Goal: Information Seeking & Learning: Learn about a topic

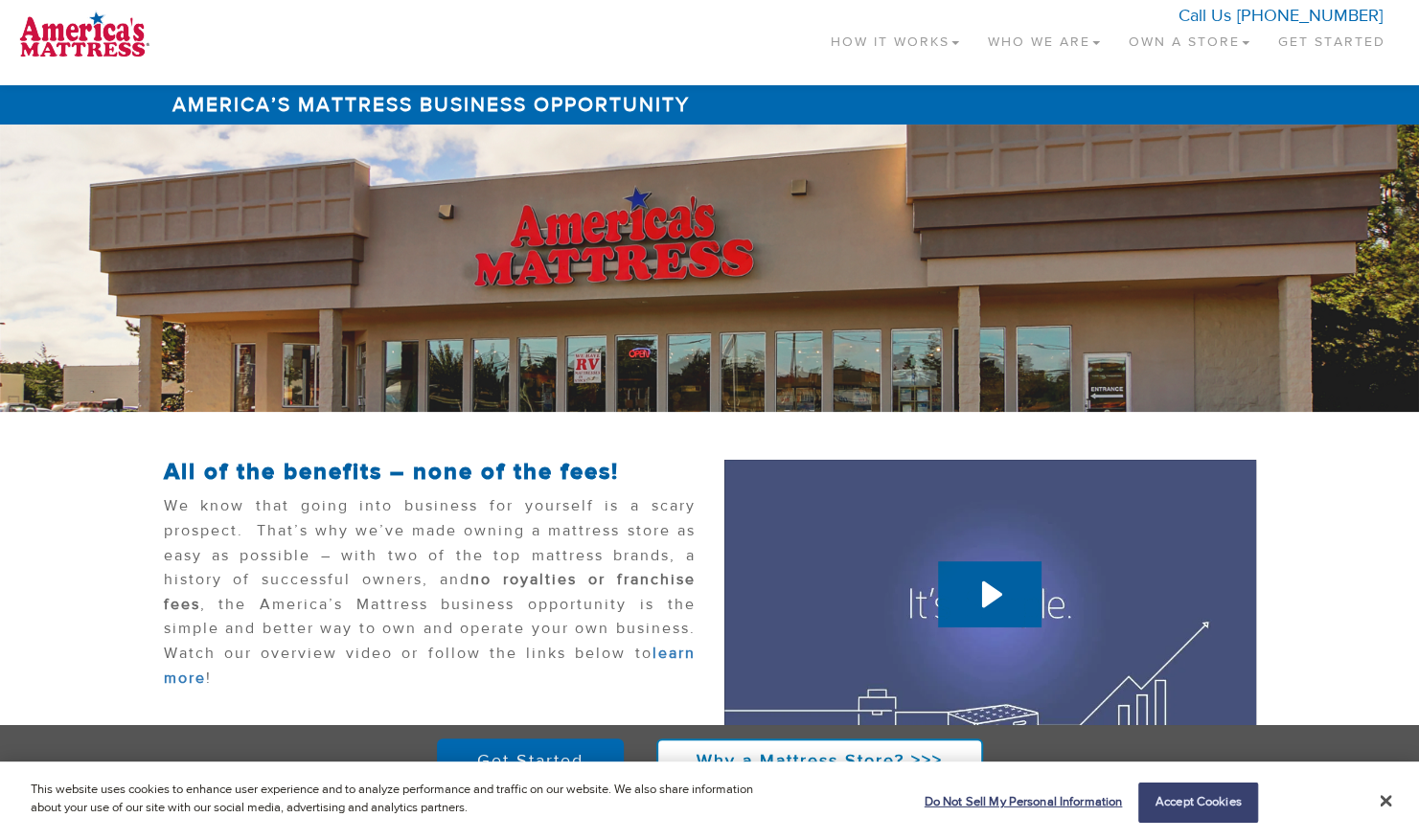
click at [1007, 58] on link "Who We Are" at bounding box center [1044, 38] width 141 height 57
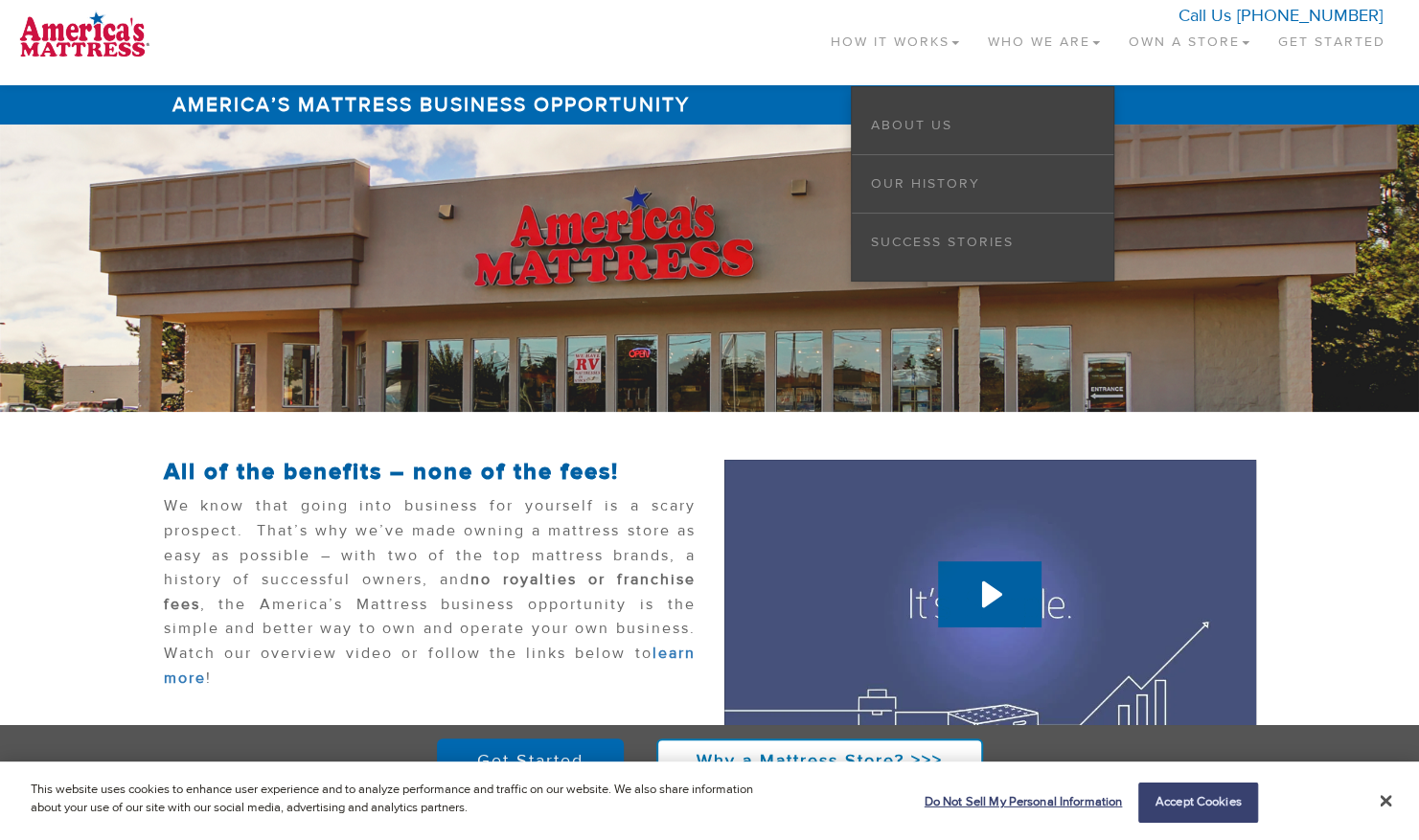
click at [1136, 49] on link "Own a Store" at bounding box center [1189, 38] width 150 height 57
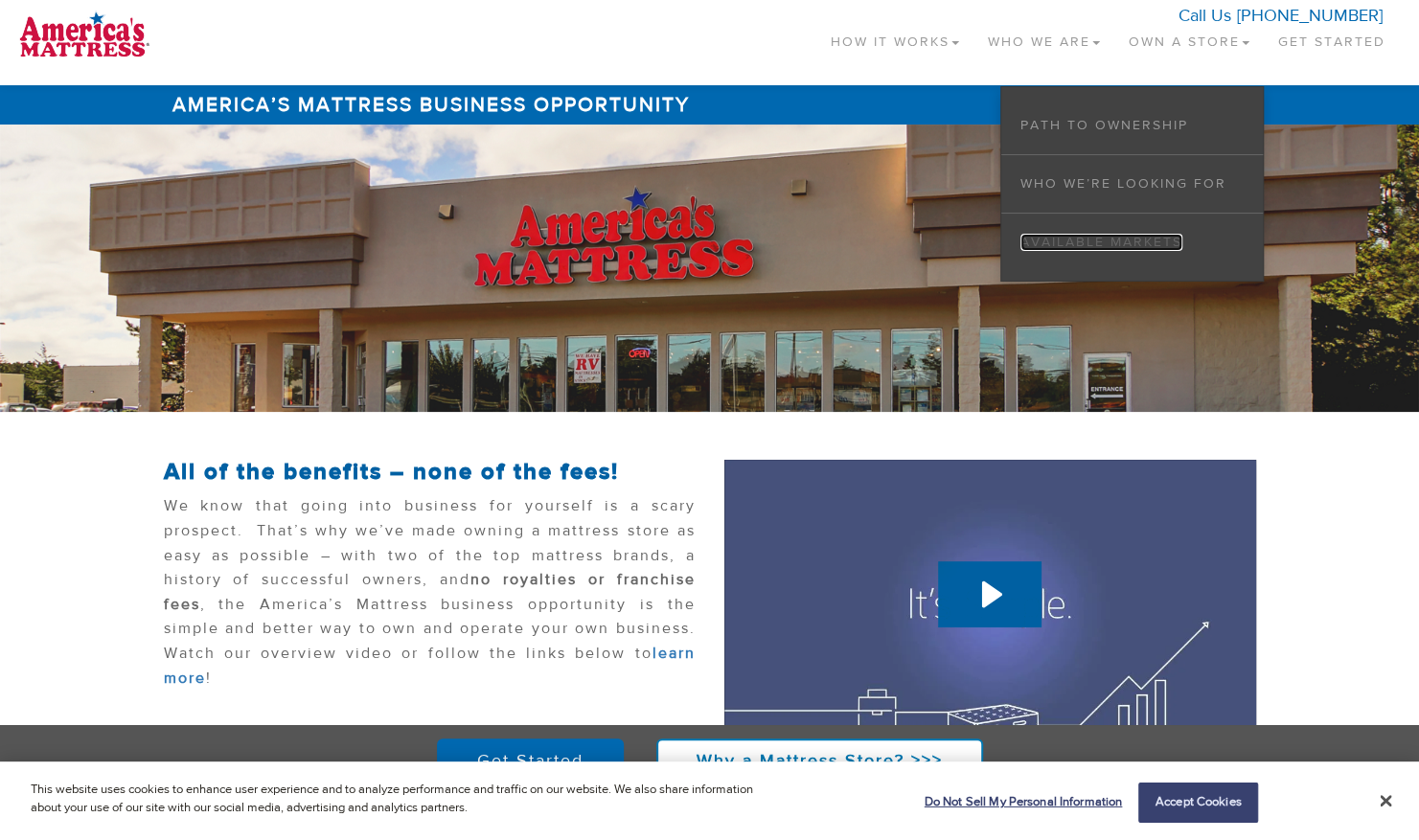
click at [1061, 237] on link "Available Markets" at bounding box center [1101, 242] width 162 height 17
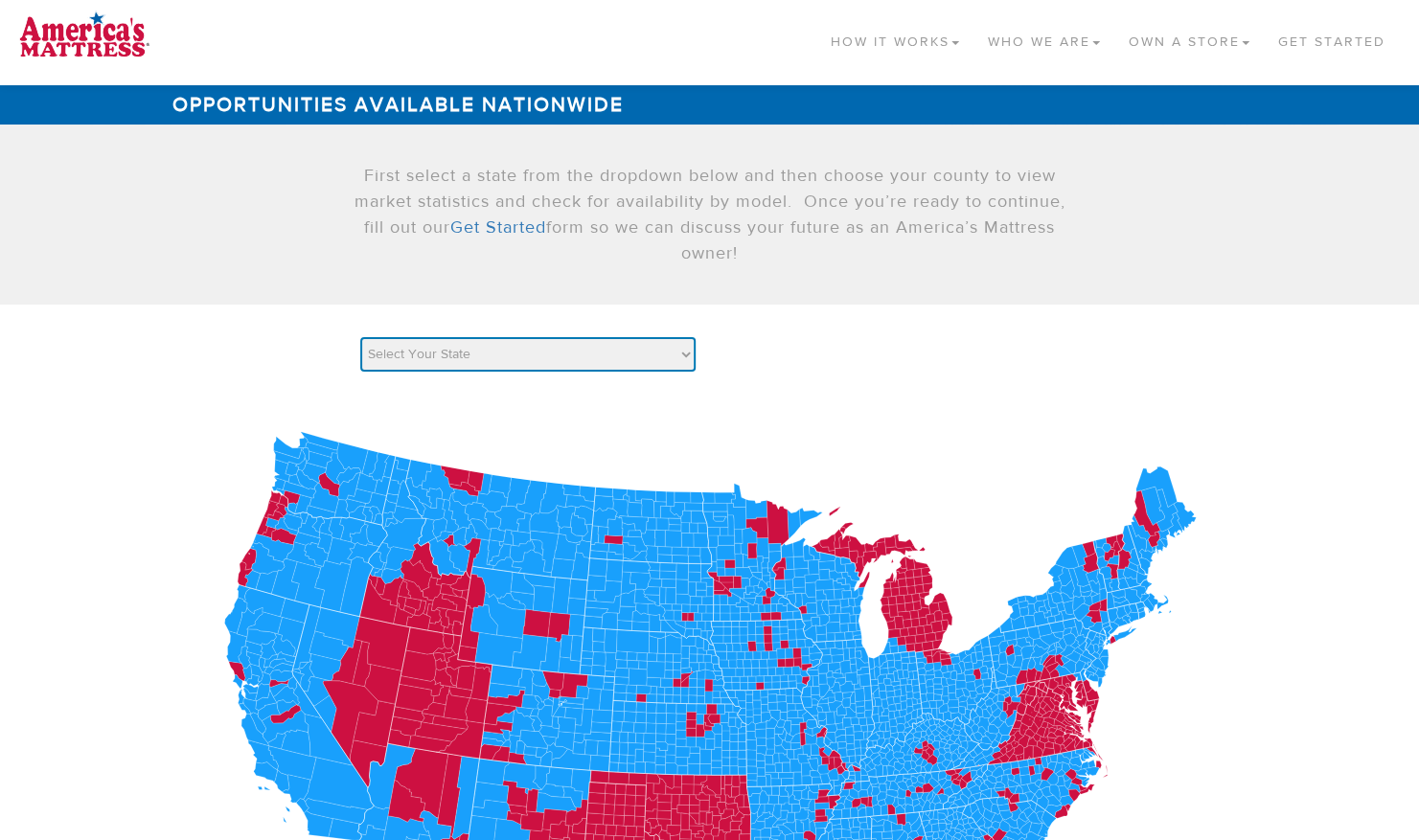
click at [667, 351] on select "Select Your State AK AL AR AZ CA CO [GEOGRAPHIC_DATA] [GEOGRAPHIC_DATA] DE [GEO…" at bounding box center [528, 354] width 335 height 35
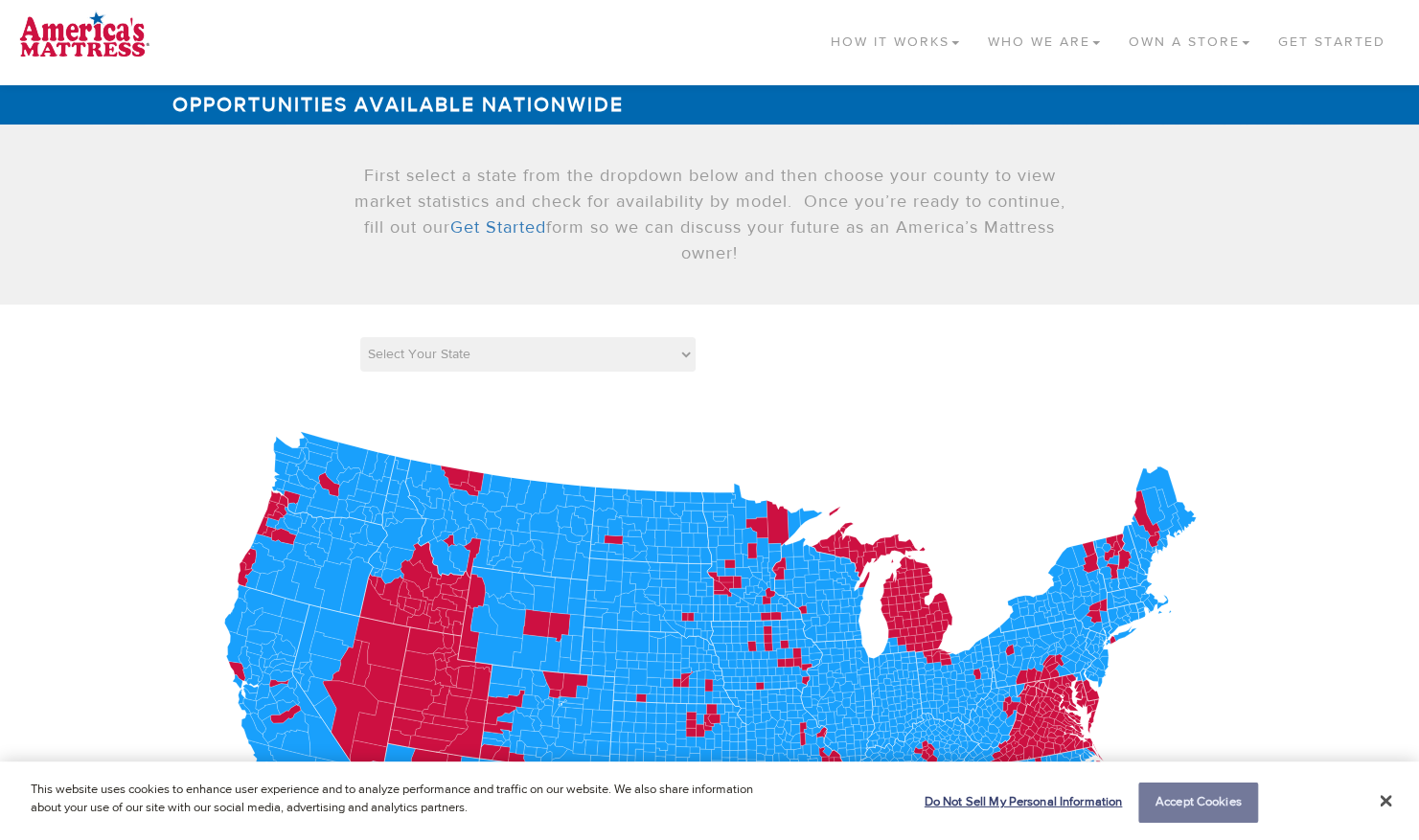
click at [1185, 814] on button "Accept Cookies" at bounding box center [1198, 802] width 120 height 41
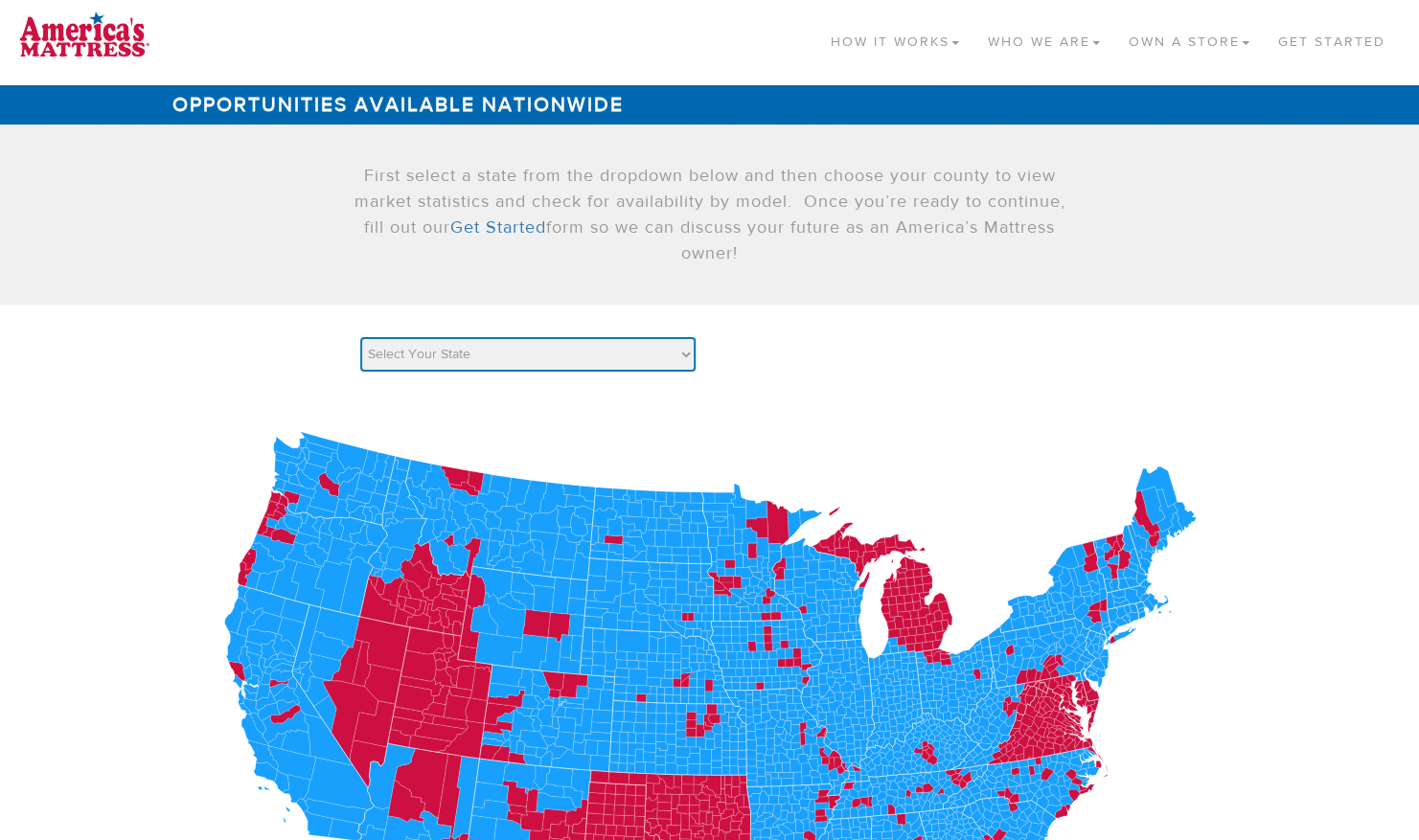
click at [675, 368] on select "Select Your State AK AL AR AZ CA CO [GEOGRAPHIC_DATA] [GEOGRAPHIC_DATA] DE [GEO…" at bounding box center [528, 354] width 335 height 35
click at [444, 357] on select "Select Your State AK AL AR AZ CA CO [GEOGRAPHIC_DATA] [GEOGRAPHIC_DATA] DE [GEO…" at bounding box center [528, 354] width 335 height 35
select select "MO"
click at [360, 337] on select "Select Your State AK AL AR AZ CA CO [GEOGRAPHIC_DATA] [GEOGRAPHIC_DATA] DE [GEO…" at bounding box center [528, 354] width 335 height 35
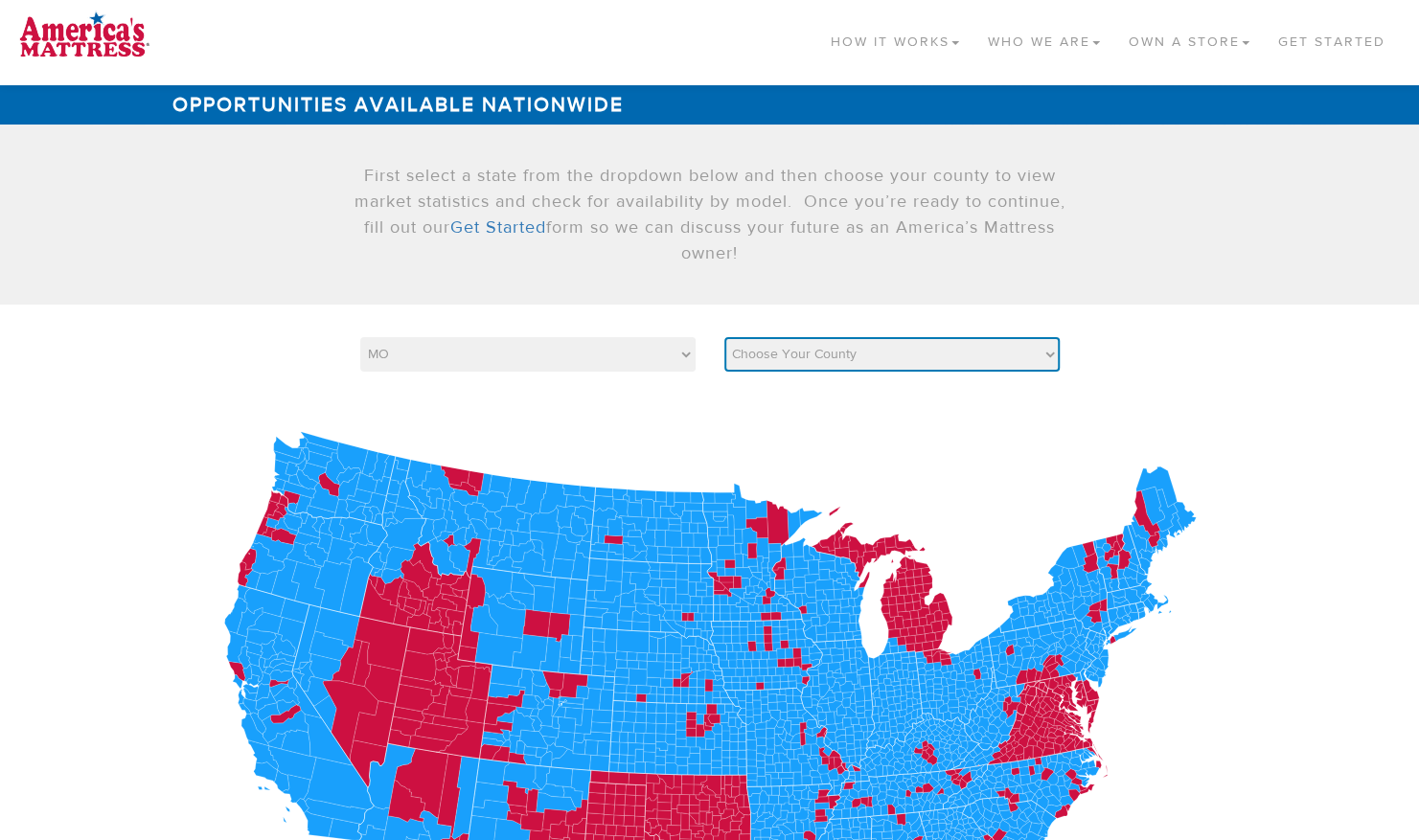
click at [773, 359] on select "Choose Your County Adair [PERSON_NAME] [PERSON_NAME] [PERSON_NAME] [PERSON_NAME…" at bounding box center [892, 354] width 335 height 35
click at [724, 337] on select "Choose Your County Adair [PERSON_NAME] [PERSON_NAME] [PERSON_NAME] [PERSON_NAME…" at bounding box center [892, 354] width 335 height 35
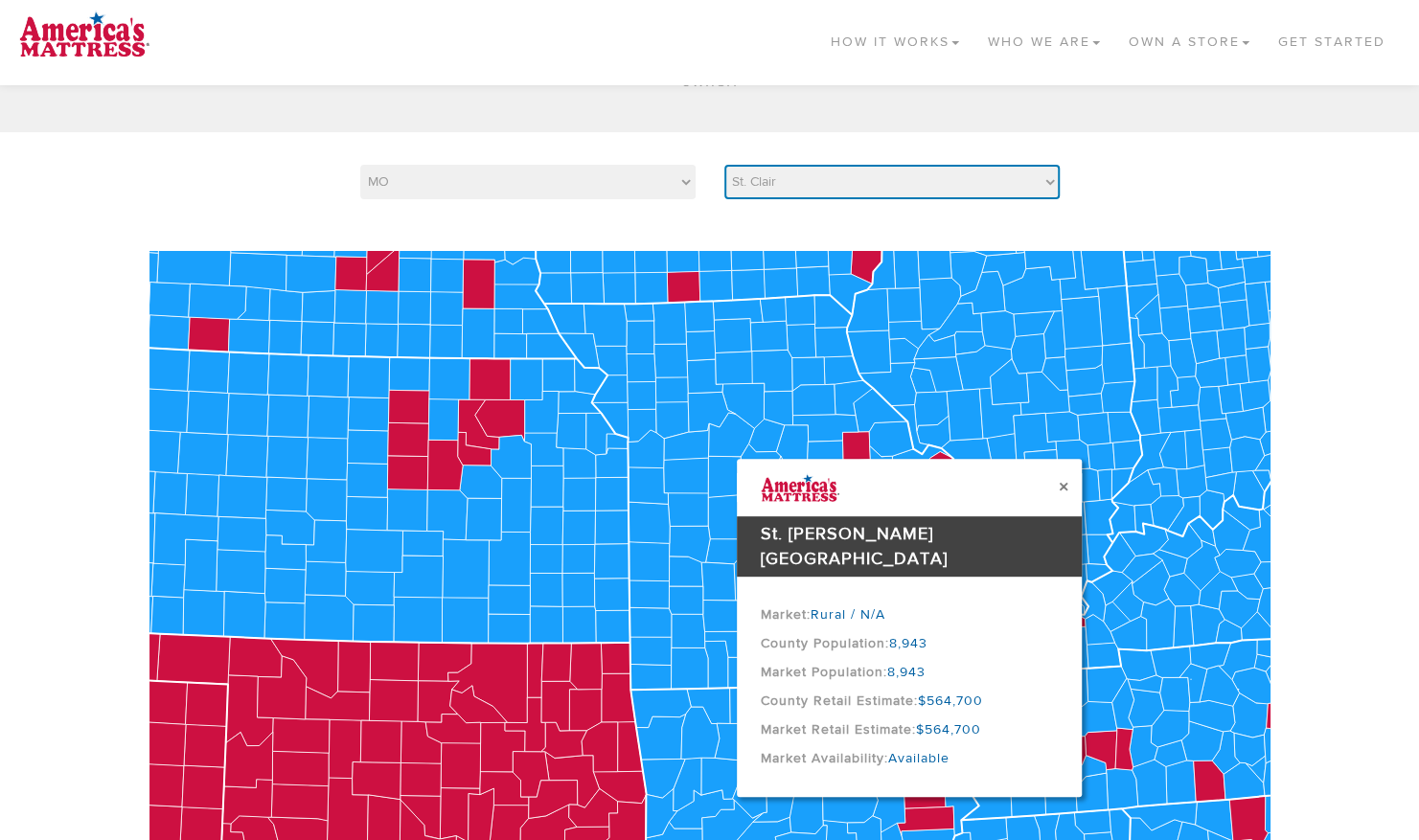
scroll to position [154, 0]
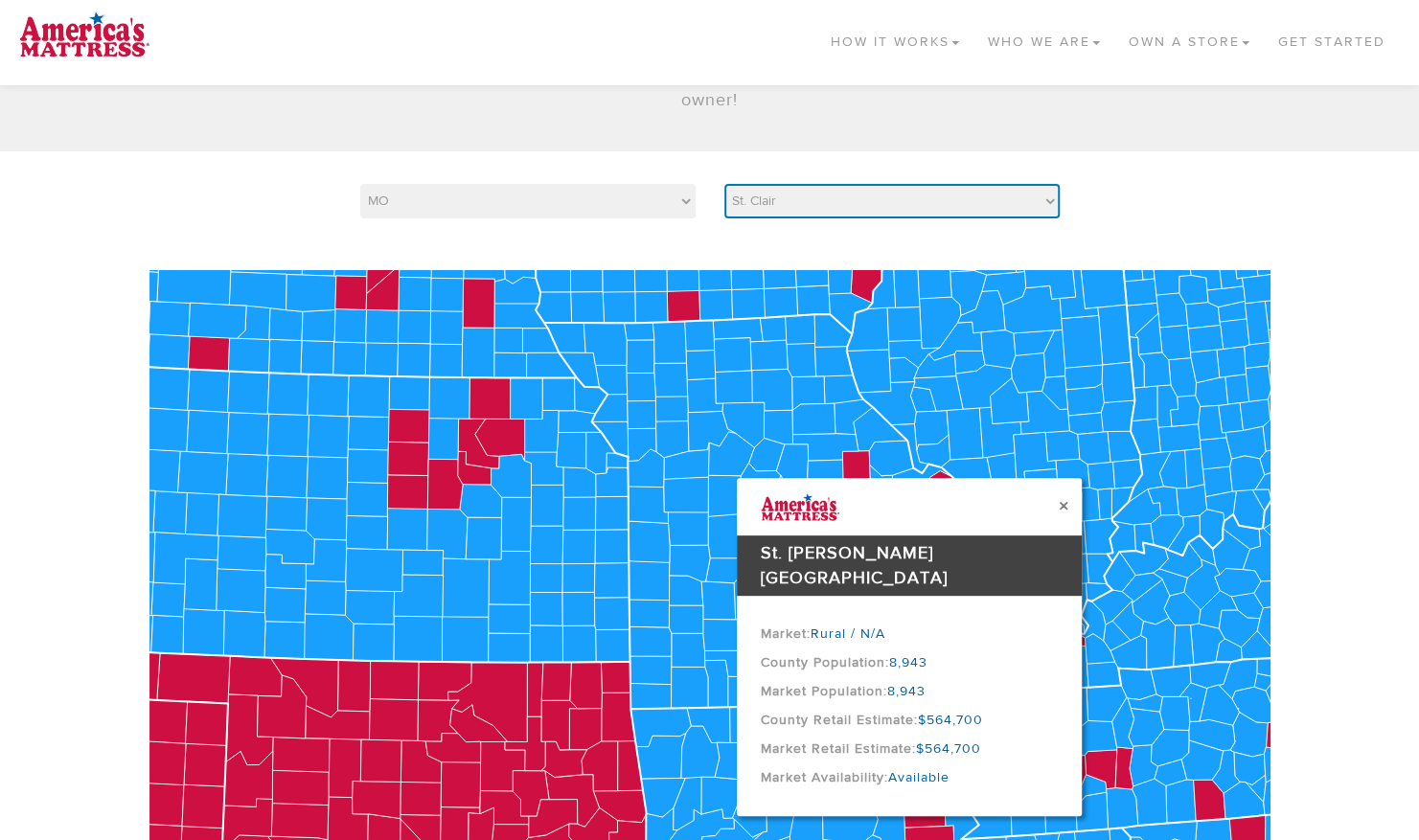
click at [950, 200] on select "Choose Your County Adair [PERSON_NAME] [PERSON_NAME] [PERSON_NAME] [PERSON_NAME…" at bounding box center [892, 200] width 335 height 35
click at [724, 183] on select "Choose Your County Adair [PERSON_NAME] [PERSON_NAME] [PERSON_NAME] [PERSON_NAME…" at bounding box center [892, 200] width 335 height 35
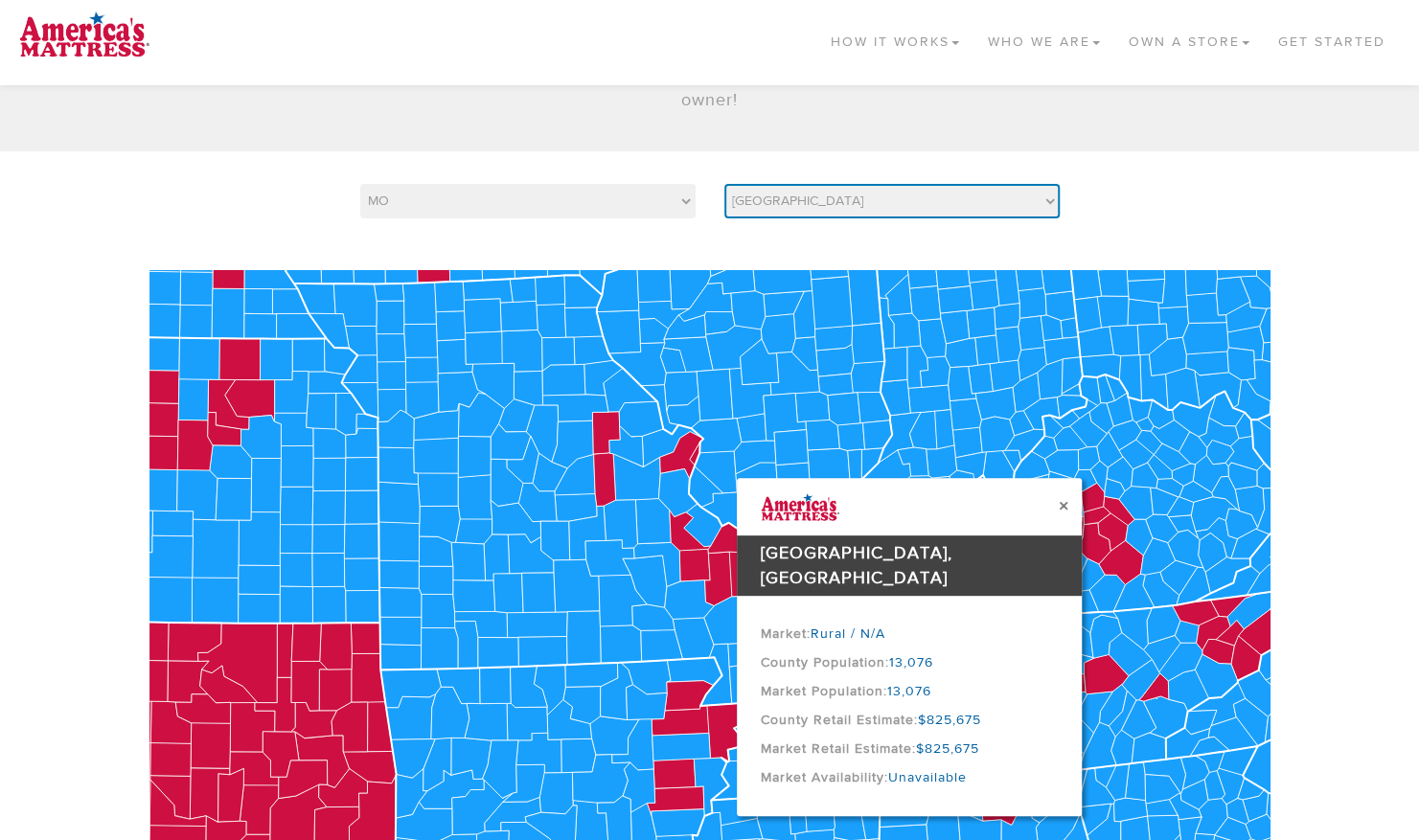
click at [782, 209] on select "Choose Your County Adair [PERSON_NAME] [PERSON_NAME] [PERSON_NAME] [PERSON_NAME…" at bounding box center [892, 200] width 335 height 35
click at [881, 208] on select "Choose Your County Adair [PERSON_NAME] [PERSON_NAME] [PERSON_NAME] [PERSON_NAME…" at bounding box center [892, 200] width 335 height 35
click at [724, 183] on select "Choose Your County Adair [PERSON_NAME] [PERSON_NAME] [PERSON_NAME] [PERSON_NAME…" at bounding box center [892, 200] width 335 height 35
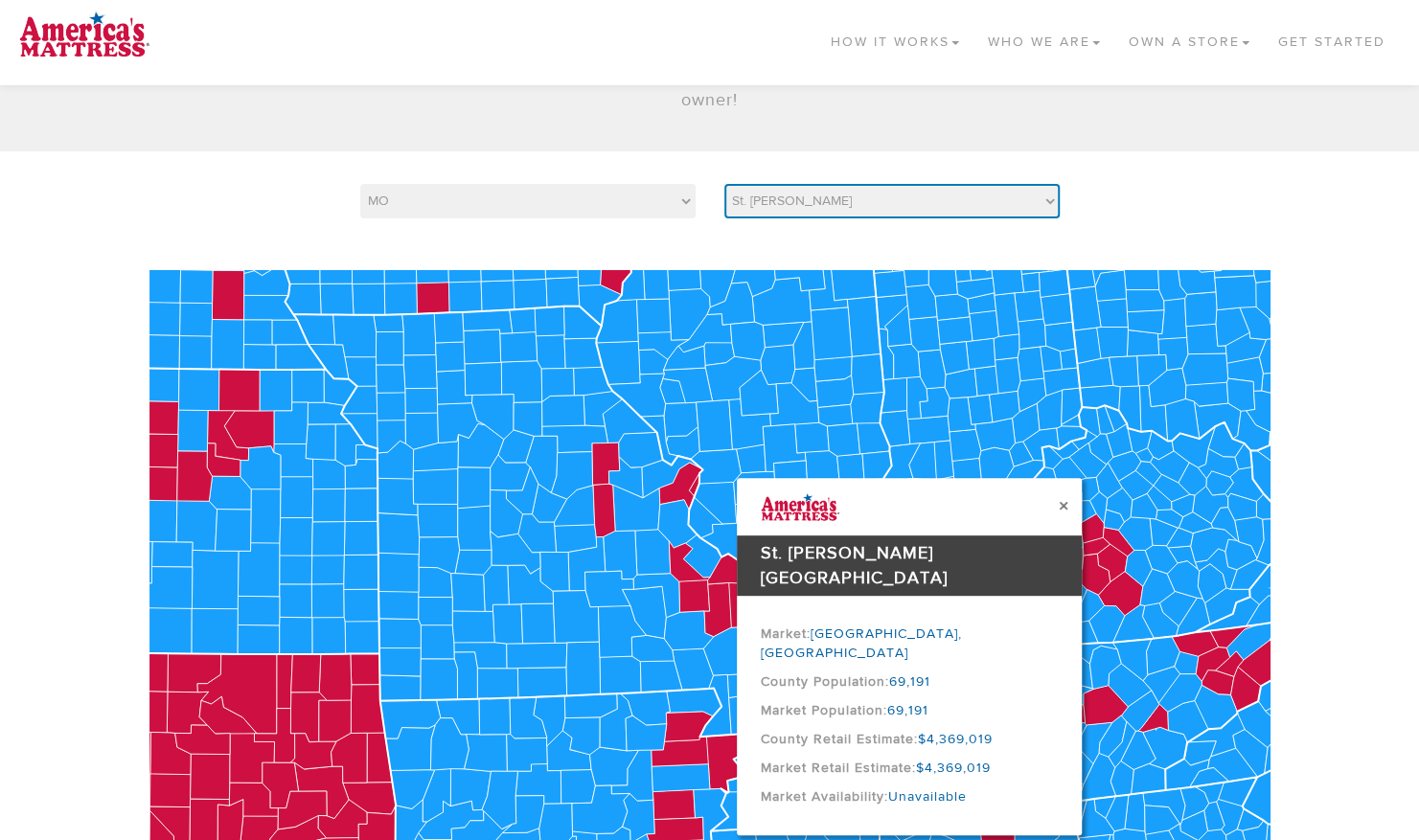
click at [943, 191] on select "Choose Your County Adair [PERSON_NAME] [PERSON_NAME] [PERSON_NAME] [PERSON_NAME…" at bounding box center [892, 200] width 335 height 35
select select "29189"
click at [724, 183] on select "Choose Your County Adair [PERSON_NAME] [PERSON_NAME] [PERSON_NAME] [PERSON_NAME…" at bounding box center [892, 200] width 335 height 35
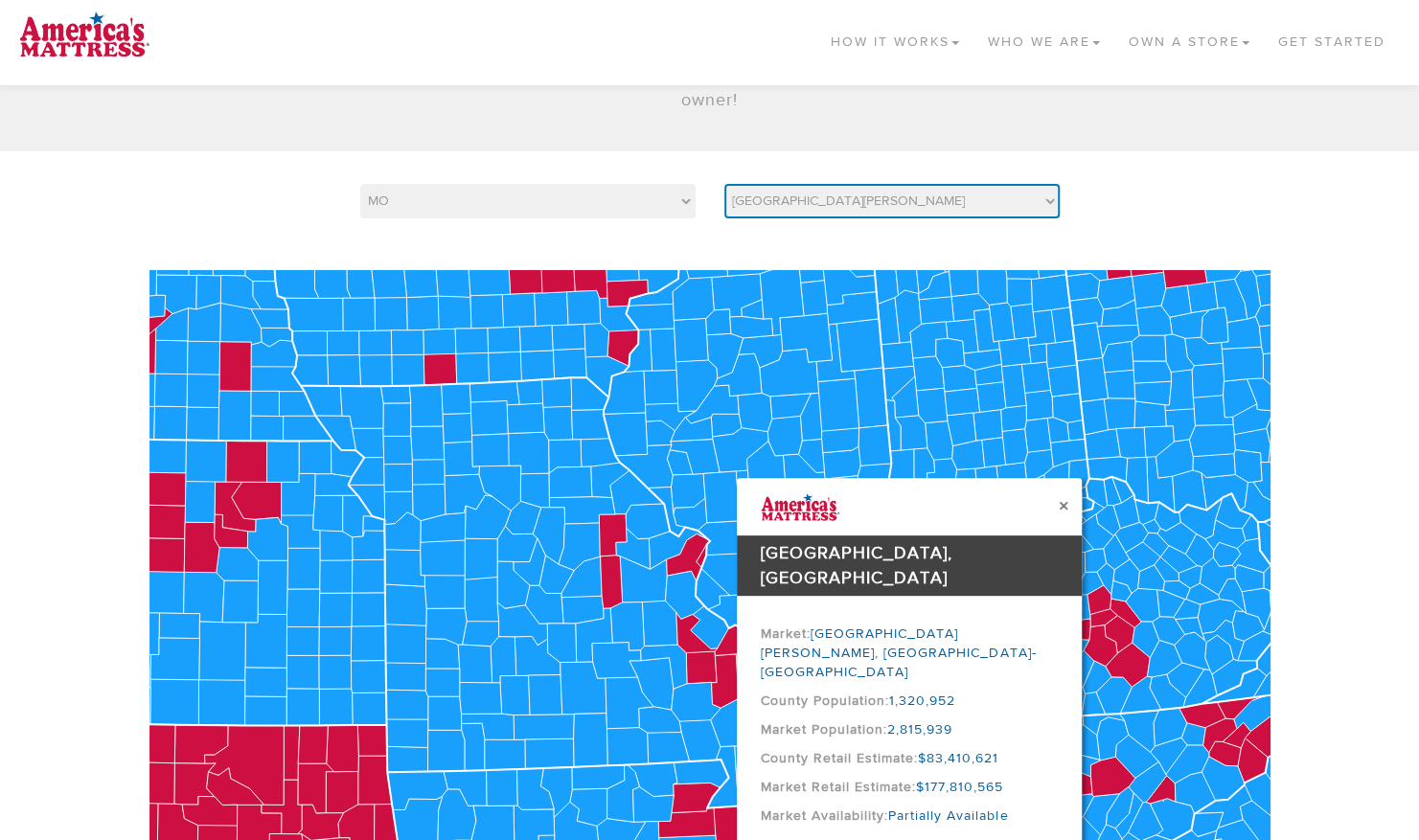
click at [924, 191] on select "Choose Your County Adair [PERSON_NAME] [PERSON_NAME] [PERSON_NAME] [PERSON_NAME…" at bounding box center [892, 200] width 335 height 35
click at [1364, 512] on figure "× $ $" at bounding box center [710, 610] width 1419 height 776
click at [1062, 505] on button "×" at bounding box center [1063, 506] width 10 height 20
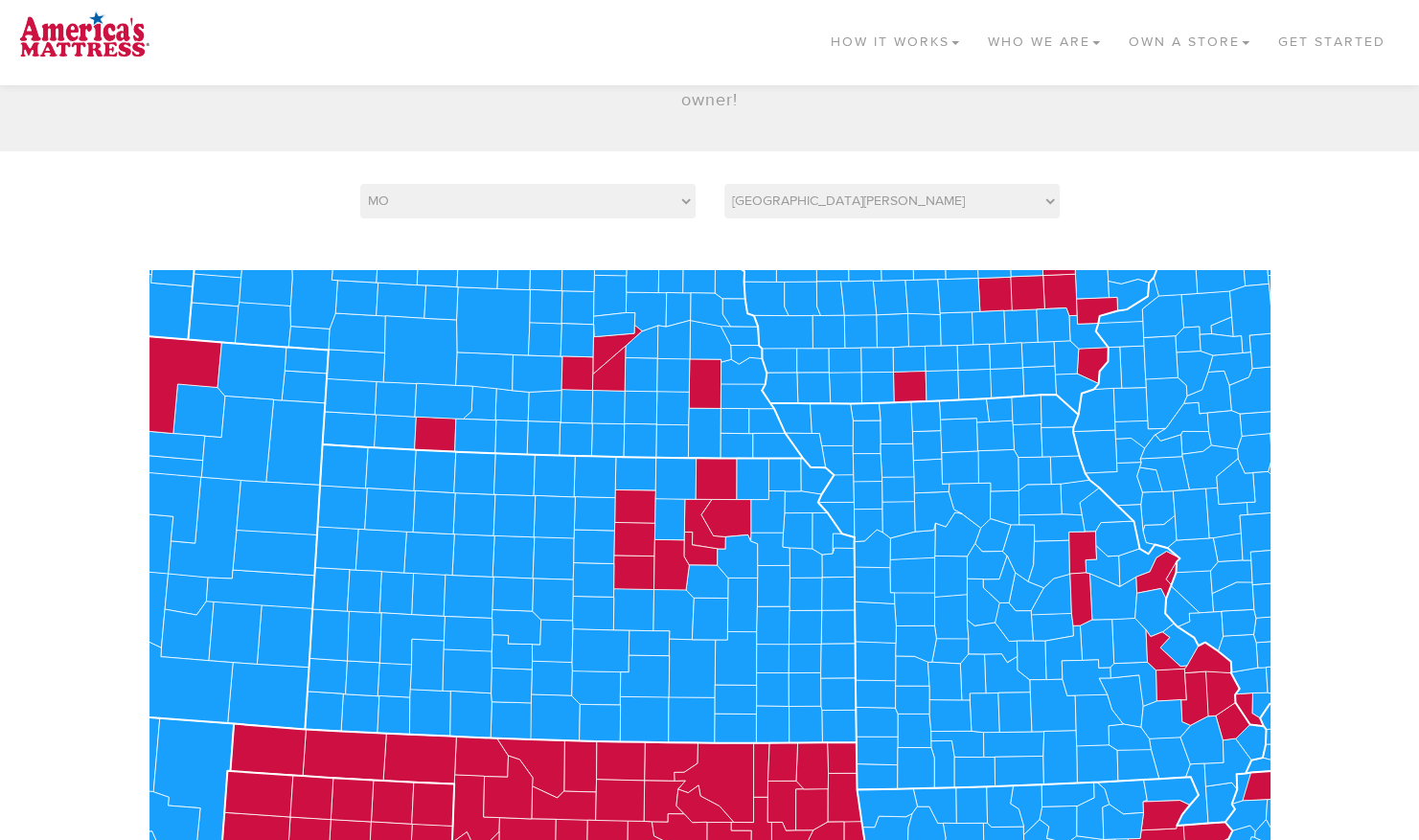
click at [1304, 511] on figure "× $ $" at bounding box center [710, 610] width 1419 height 776
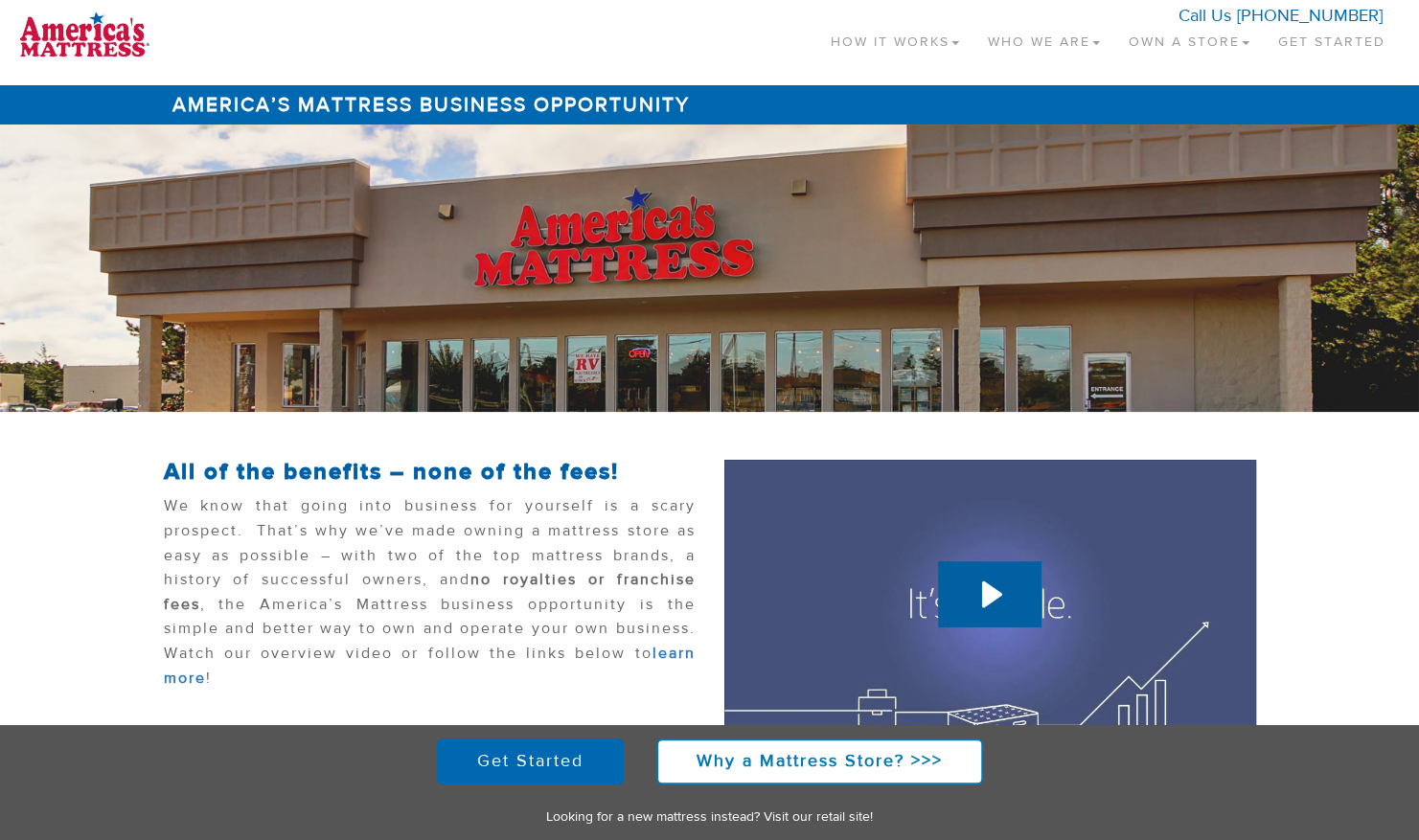
click at [1212, 52] on link "Own a Store" at bounding box center [1189, 38] width 150 height 57
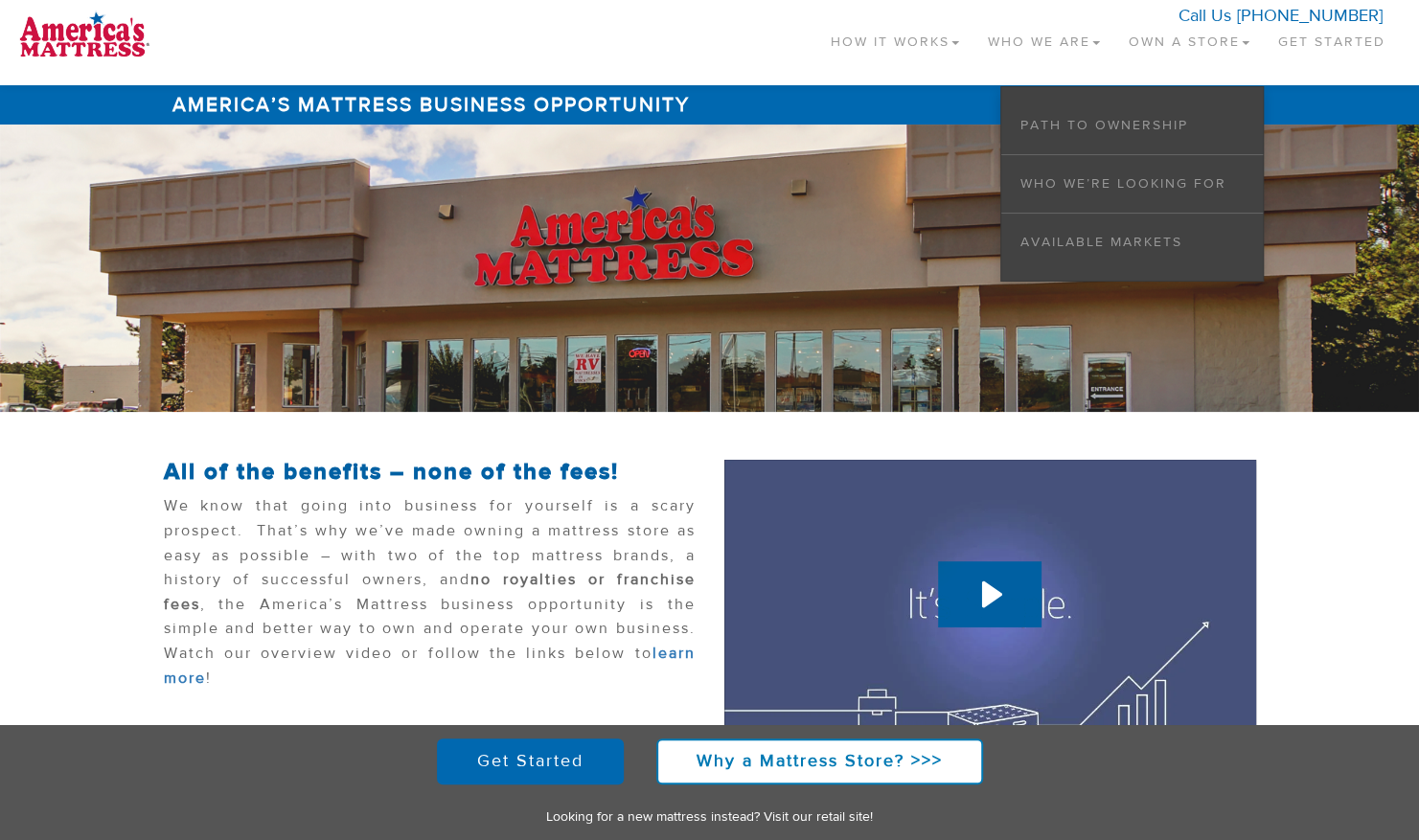
click at [1146, 229] on li "Available Markets" at bounding box center [1132, 242] width 262 height 58
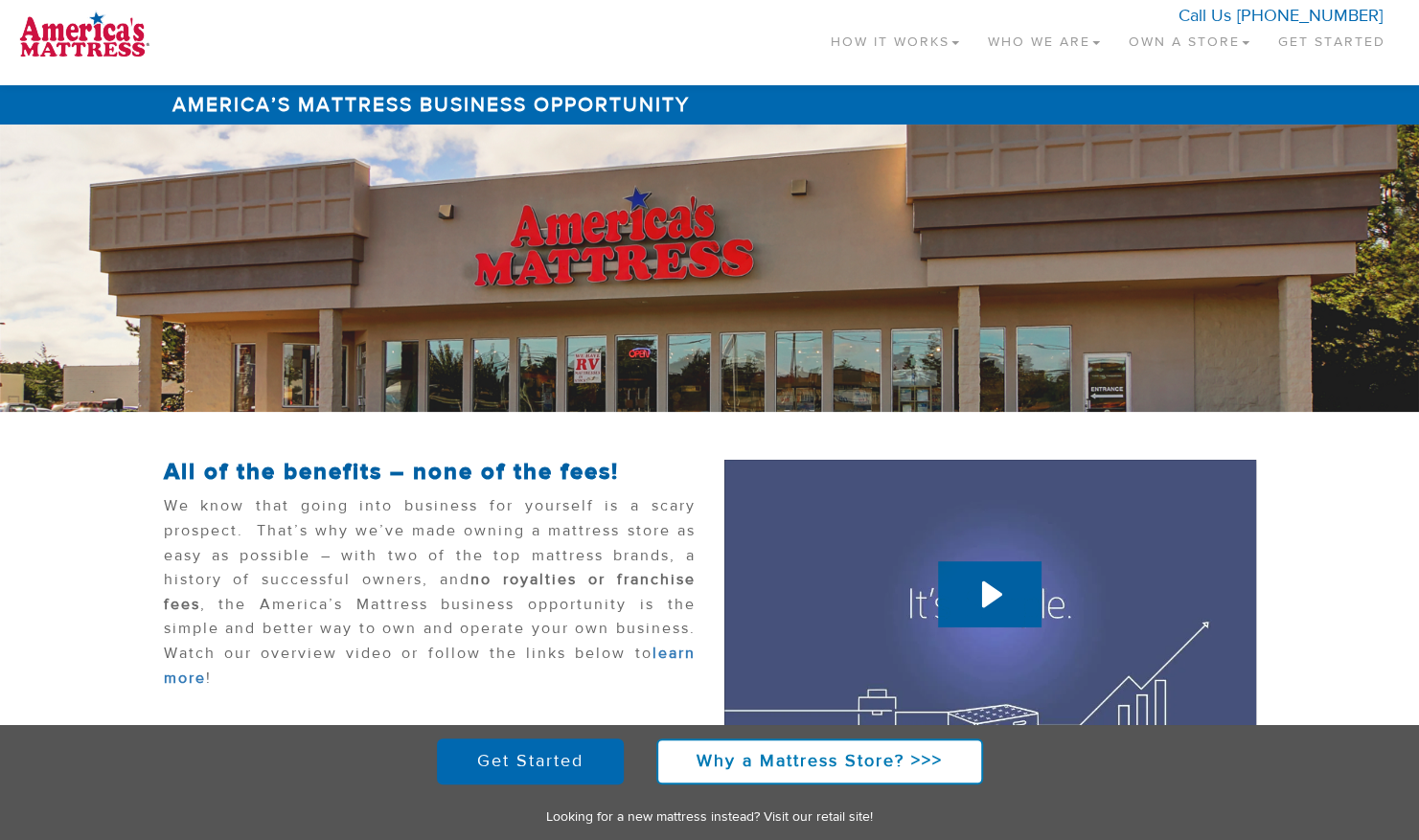
click at [1141, 45] on link "Own a Store" at bounding box center [1189, 38] width 150 height 57
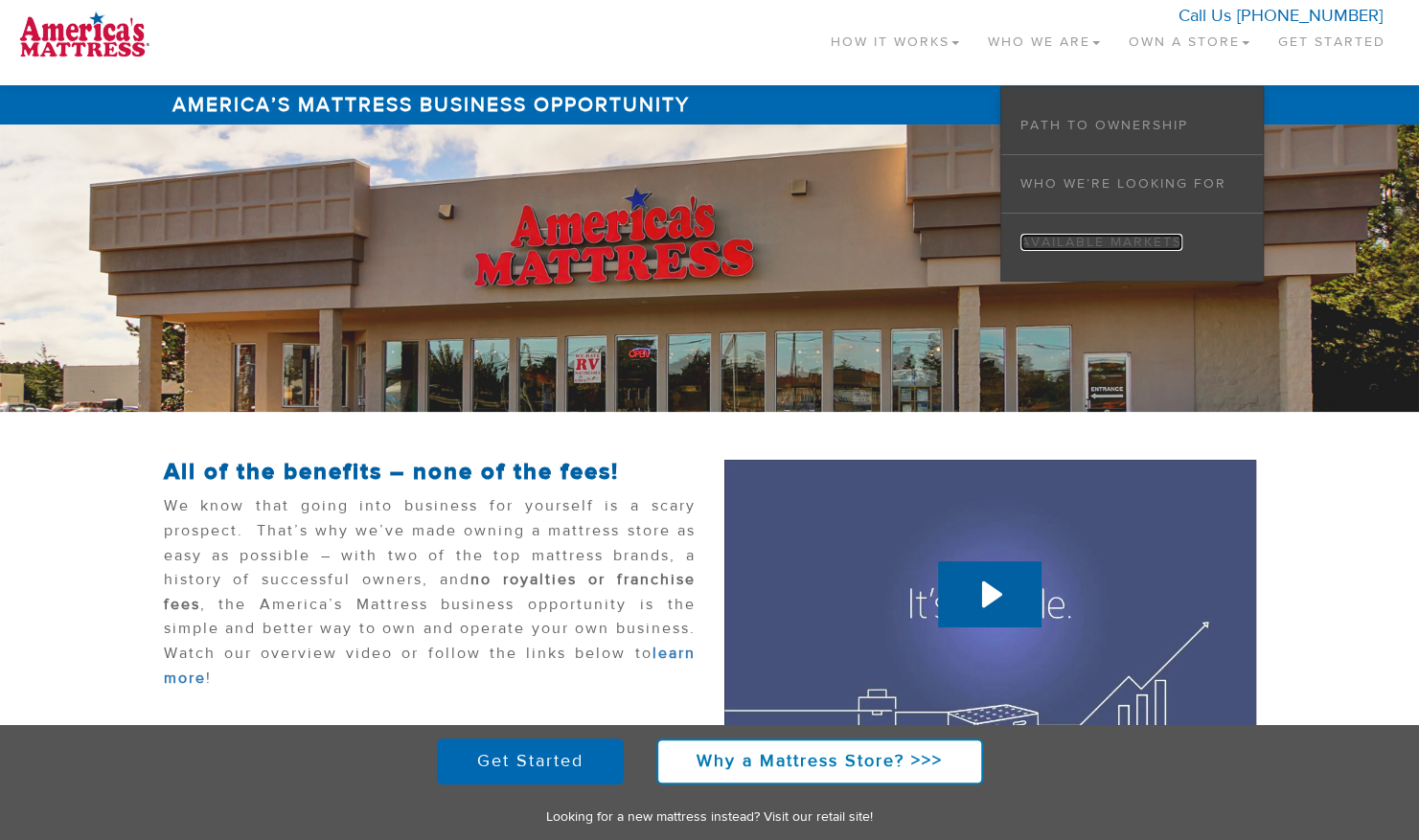
click at [1111, 238] on link "Available Markets" at bounding box center [1101, 242] width 162 height 17
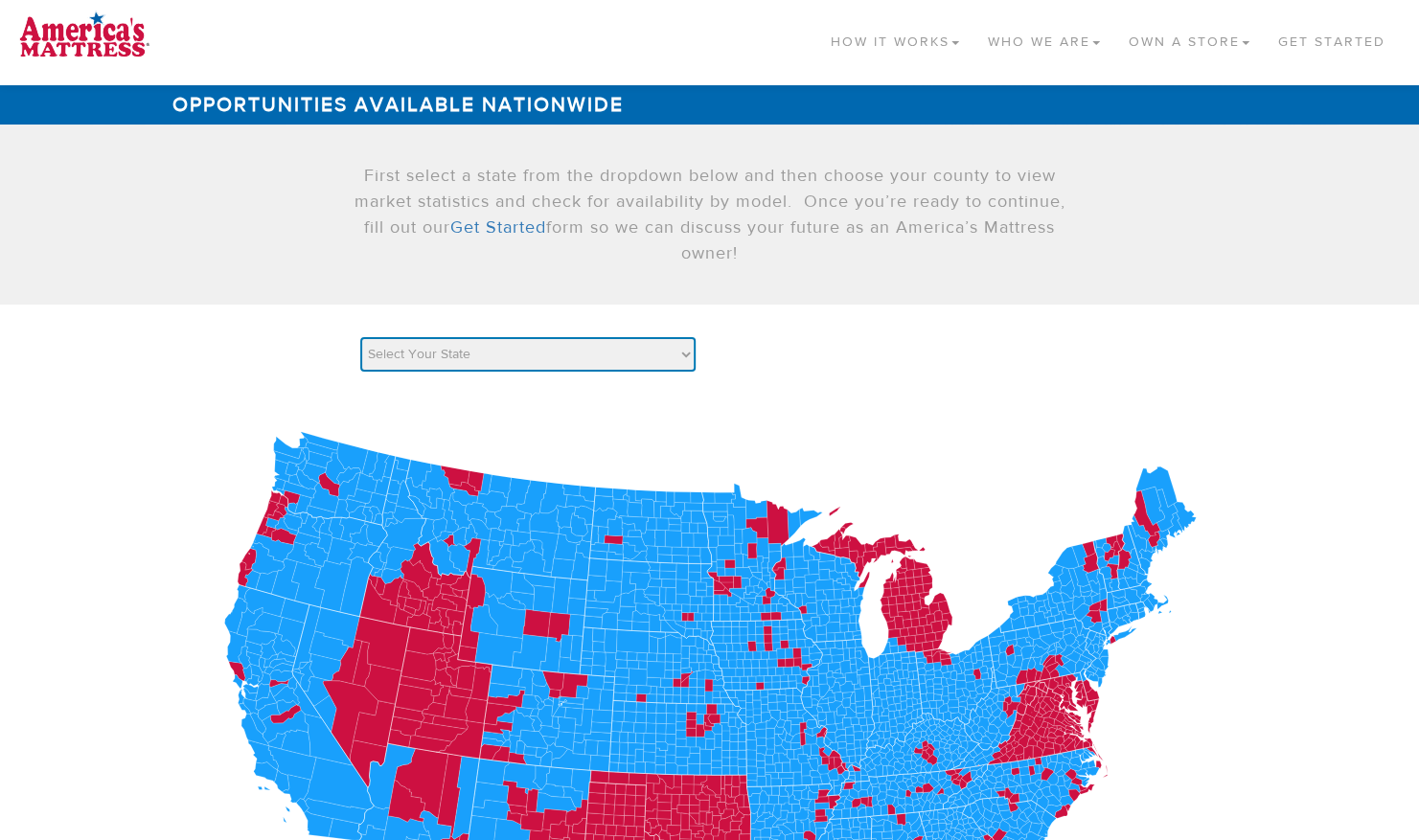
click at [694, 362] on select "Select Your State AK AL AR AZ CA CO [GEOGRAPHIC_DATA] [GEOGRAPHIC_DATA] DE [GEO…" at bounding box center [528, 354] width 335 height 35
select select "IL"
click at [360, 337] on select "Select Your State AK AL AR AZ CA CO [GEOGRAPHIC_DATA] [GEOGRAPHIC_DATA] DE [GEO…" at bounding box center [528, 354] width 335 height 35
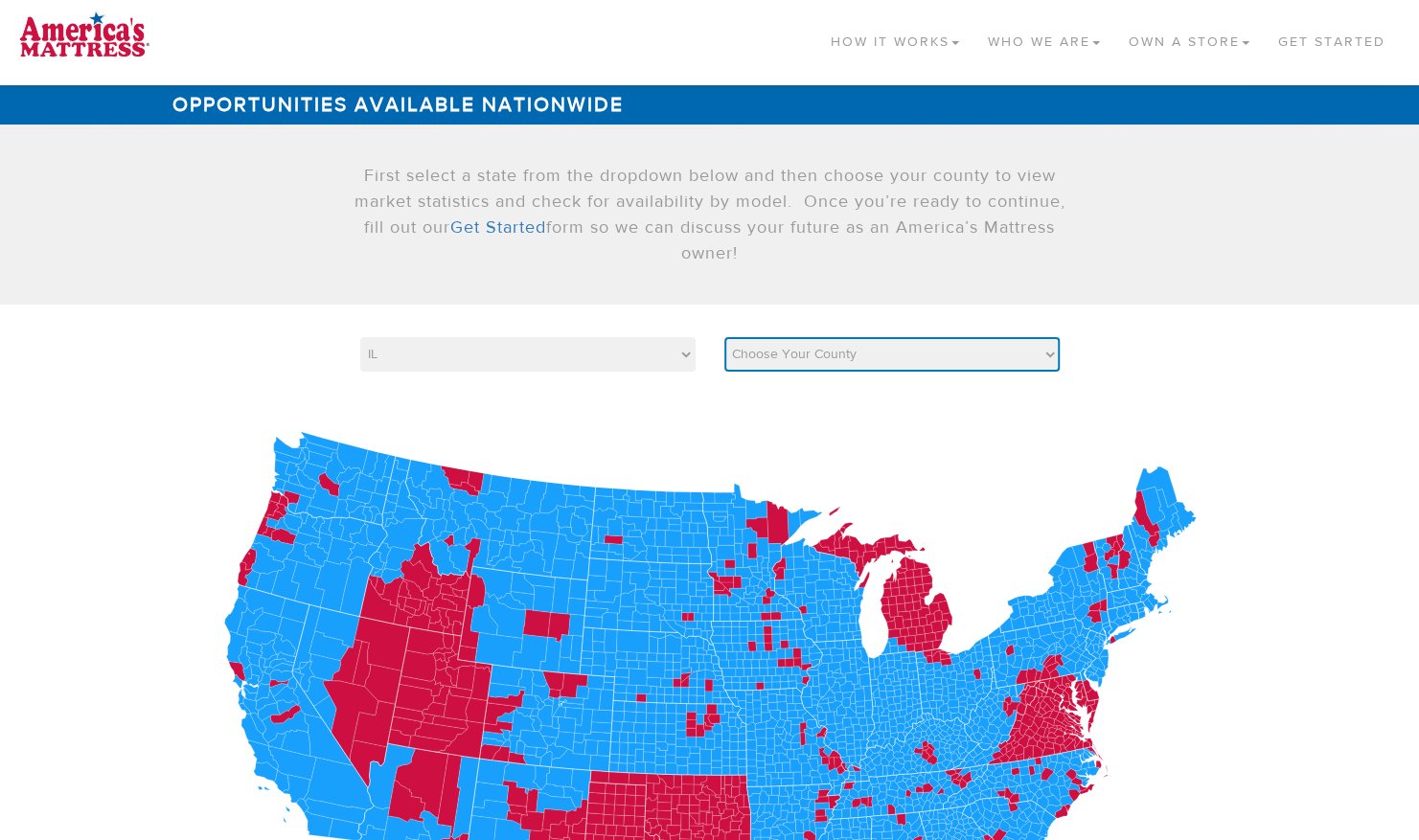
click at [781, 351] on select "Choose Your County Adams Alexander Bond Boone Brown Bureau Calhoun Carroll Cass…" at bounding box center [892, 354] width 335 height 35
select select "17119"
click at [724, 337] on select "Choose Your County Adams Alexander Bond Boone Brown Bureau Calhoun Carroll Cass…" at bounding box center [892, 354] width 335 height 35
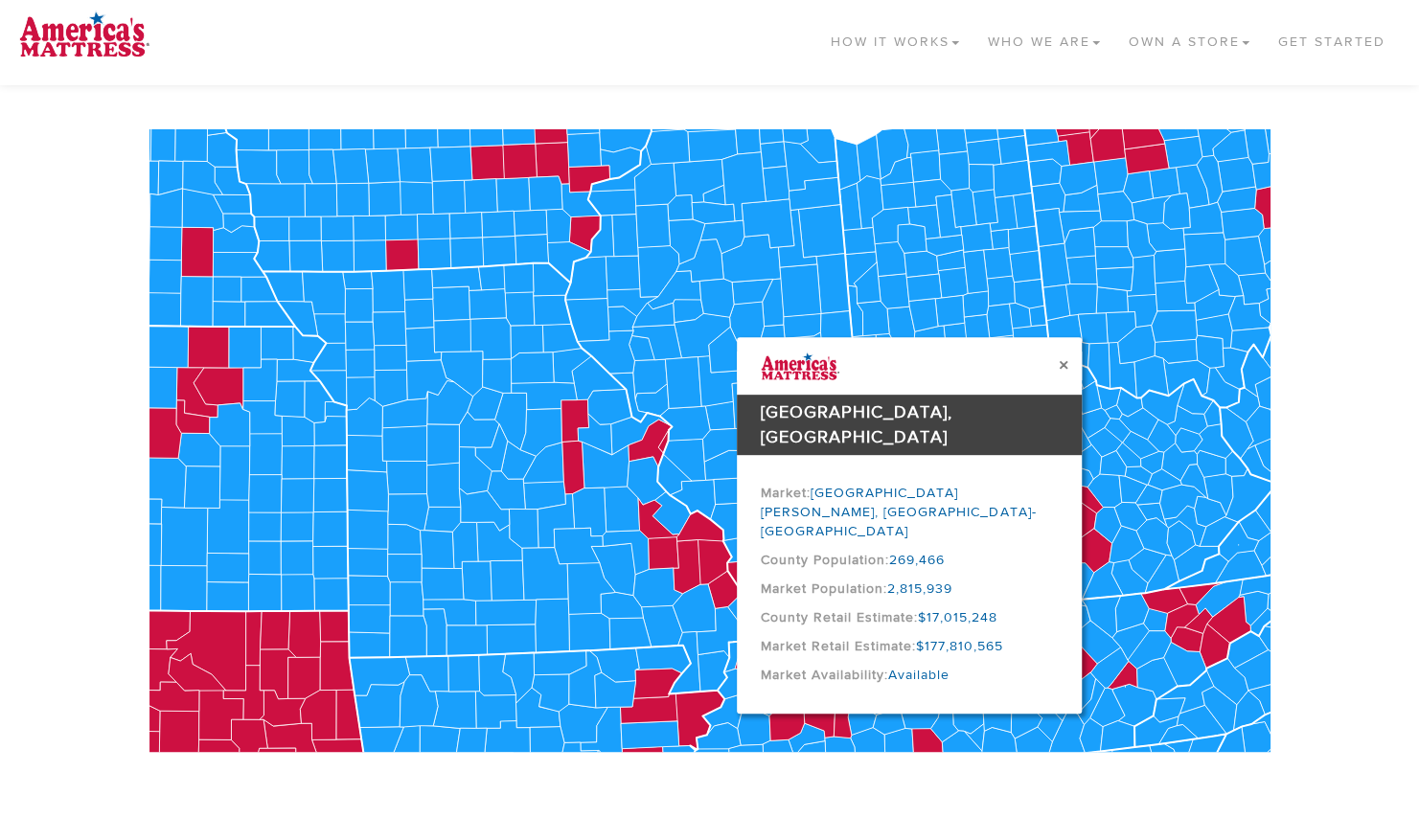
scroll to position [327, 0]
